Goal: Navigation & Orientation: Find specific page/section

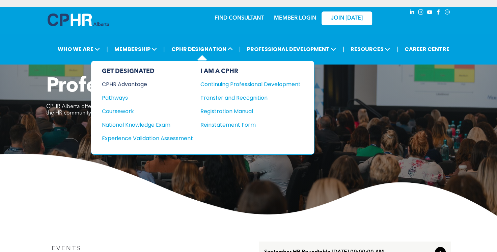
click at [128, 85] on div "CPHR Advantage" at bounding box center [143, 84] width 82 height 8
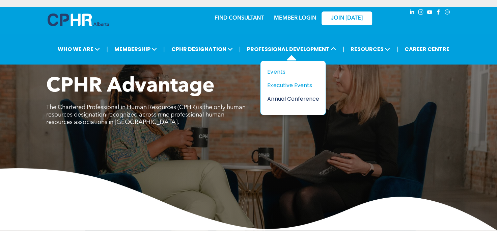
click at [298, 98] on div "Annual Conference" at bounding box center [290, 98] width 47 height 8
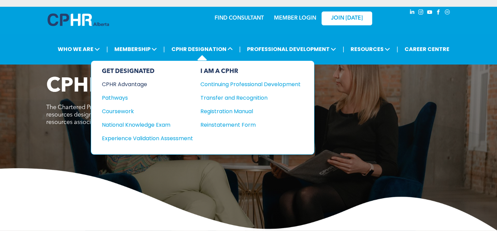
click at [131, 83] on div "CPHR Advantage" at bounding box center [143, 84] width 82 height 8
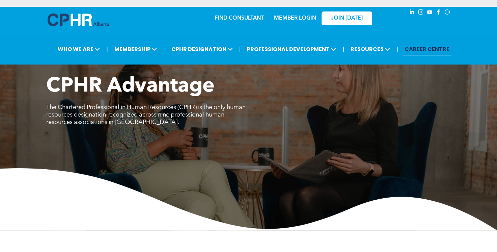
click at [430, 50] on link "CAREER CENTRE" at bounding box center [426, 49] width 49 height 12
